Goal: Task Accomplishment & Management: Manage account settings

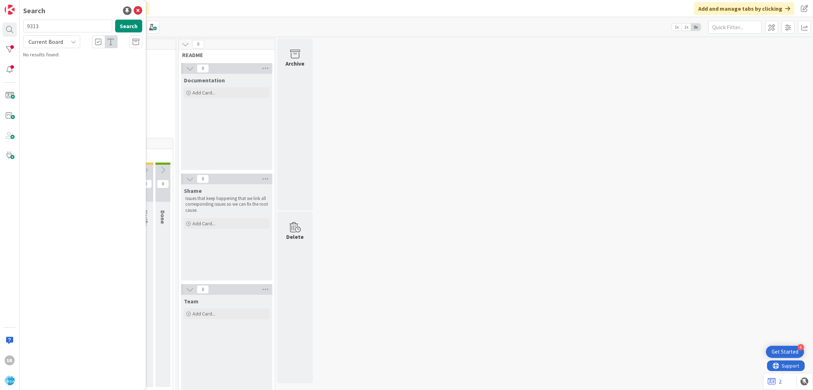
type input "9313"
click at [82, 54] on div "Account Management › Open" at bounding box center [87, 56] width 109 height 6
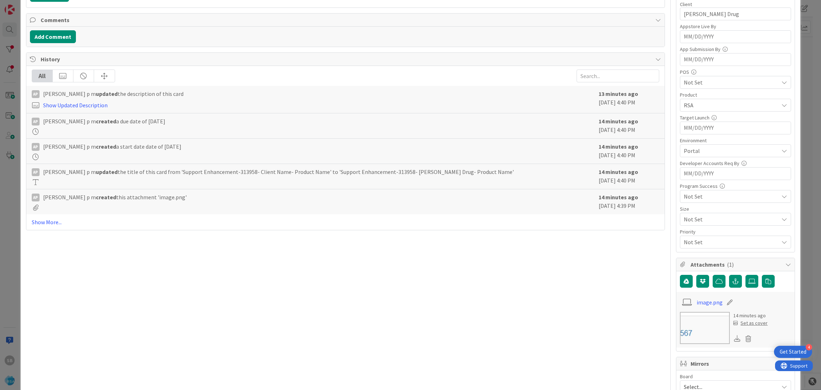
drag, startPoint x: 820, startPoint y: 279, endPoint x: 31, endPoint y: 2, distance: 836.9
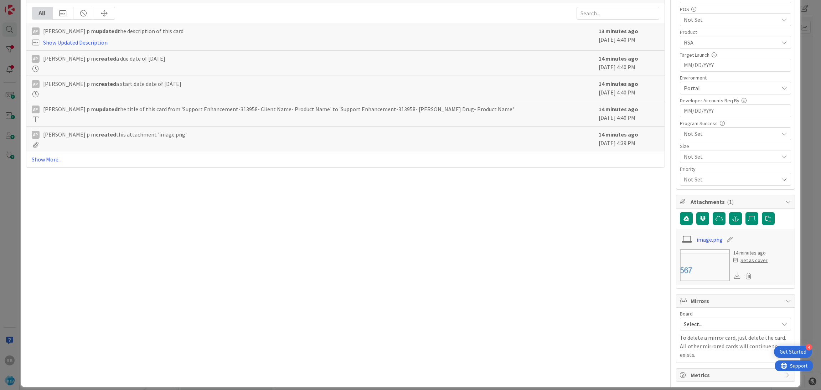
click at [697, 328] on span "Select..." at bounding box center [729, 324] width 91 height 10
click at [700, 376] on span "Software Development" at bounding box center [740, 370] width 94 height 11
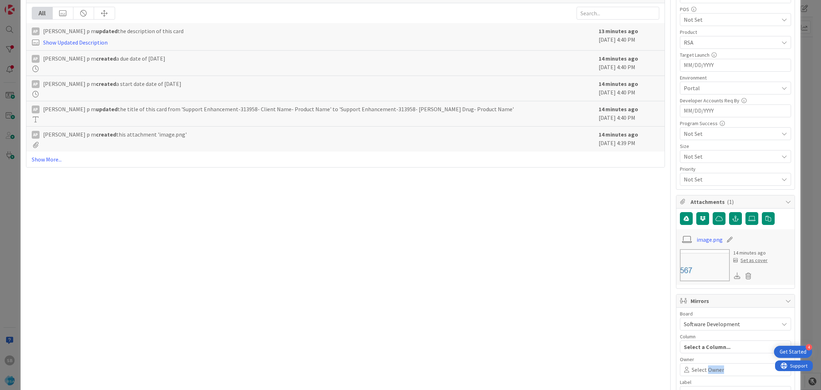
click at [700, 376] on div "Select Owner" at bounding box center [735, 369] width 111 height 13
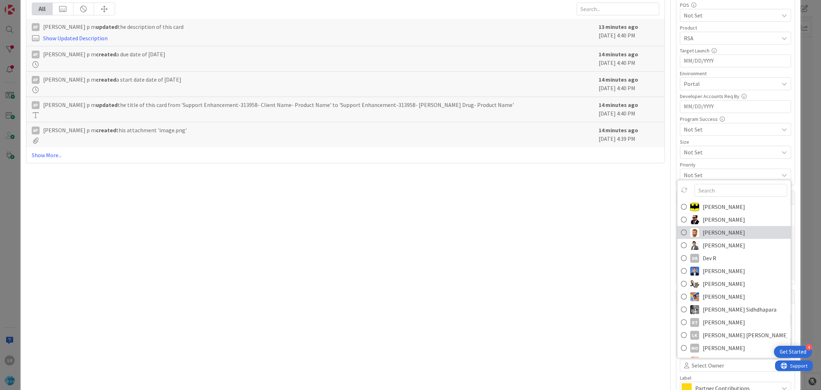
click at [705, 234] on span "[PERSON_NAME]" at bounding box center [724, 232] width 42 height 11
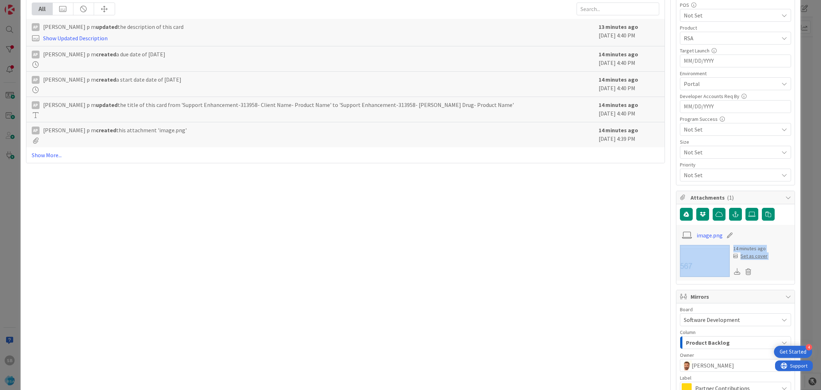
drag, startPoint x: 783, startPoint y: 225, endPoint x: 728, endPoint y: 298, distance: 91.9
click at [728, 298] on div "Owner Enhancements Dates Planned Dates [DATE] [DATE] Actual Dates Not Started Y…" at bounding box center [735, 125] width 119 height 674
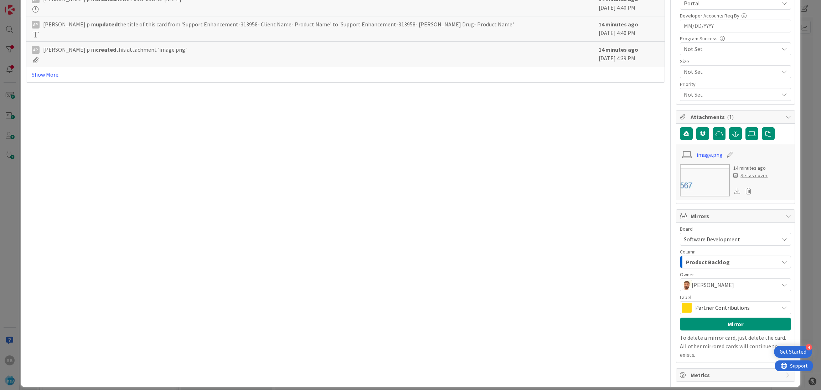
click at [728, 311] on span "Partner Contributions" at bounding box center [735, 308] width 80 height 10
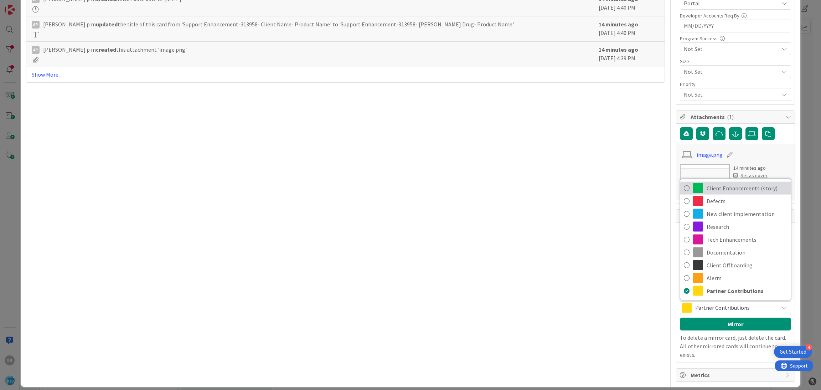
click at [709, 184] on span "Client Enhancements (story)" at bounding box center [747, 188] width 81 height 11
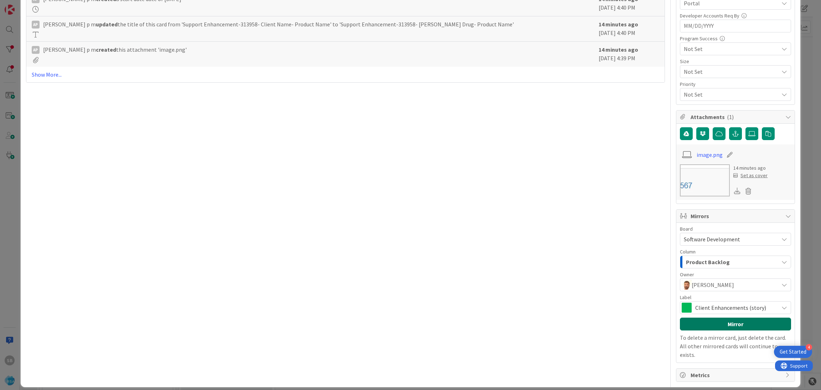
click at [720, 320] on button "Mirror" at bounding box center [735, 324] width 111 height 13
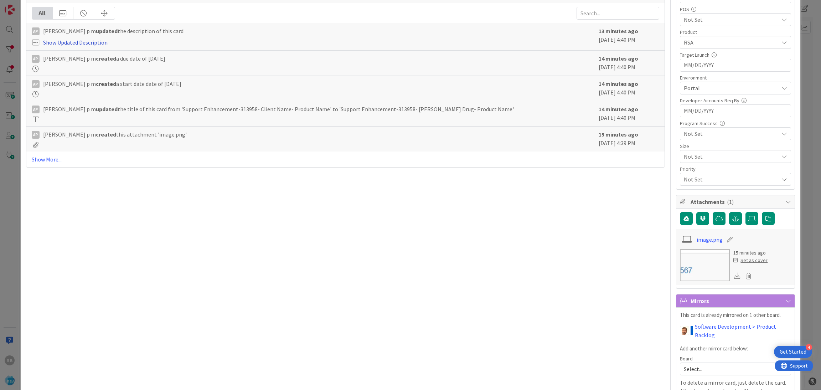
scroll to position [280, 0]
